Goal: Navigation & Orientation: Understand site structure

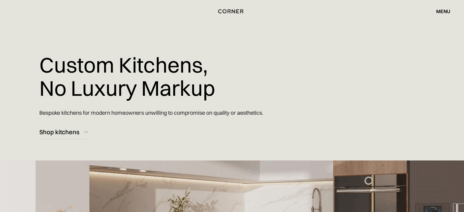
click at [443, 11] on div "menu" at bounding box center [443, 11] width 14 height 5
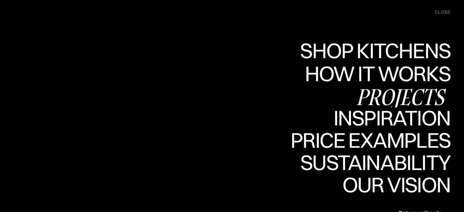
click at [358, 61] on div "Shop Kitchens" at bounding box center [373, 71] width 153 height 21
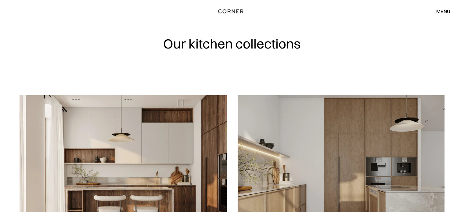
click at [446, 13] on div "menu" at bounding box center [443, 11] width 14 height 5
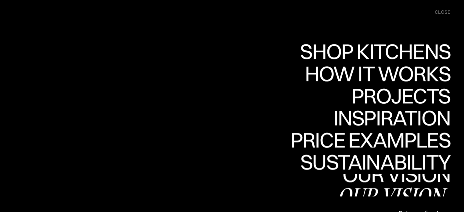
click at [406, 183] on link "Our vision Our vision" at bounding box center [393, 185] width 113 height 22
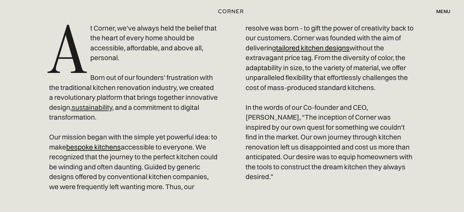
scroll to position [305, 0]
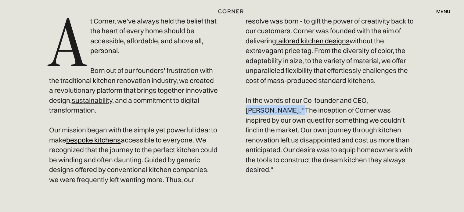
drag, startPoint x: 370, startPoint y: 109, endPoint x: 264, endPoint y: 122, distance: 106.2
click at [264, 122] on p "A t Corner, we've always held the belief that the heart of every home should be…" at bounding box center [232, 100] width 366 height 168
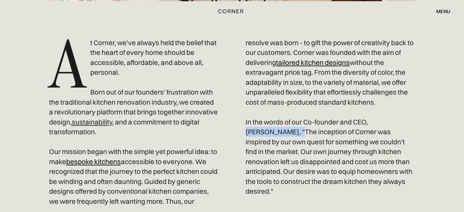
scroll to position [366, 0]
